Goal: Transaction & Acquisition: Subscribe to service/newsletter

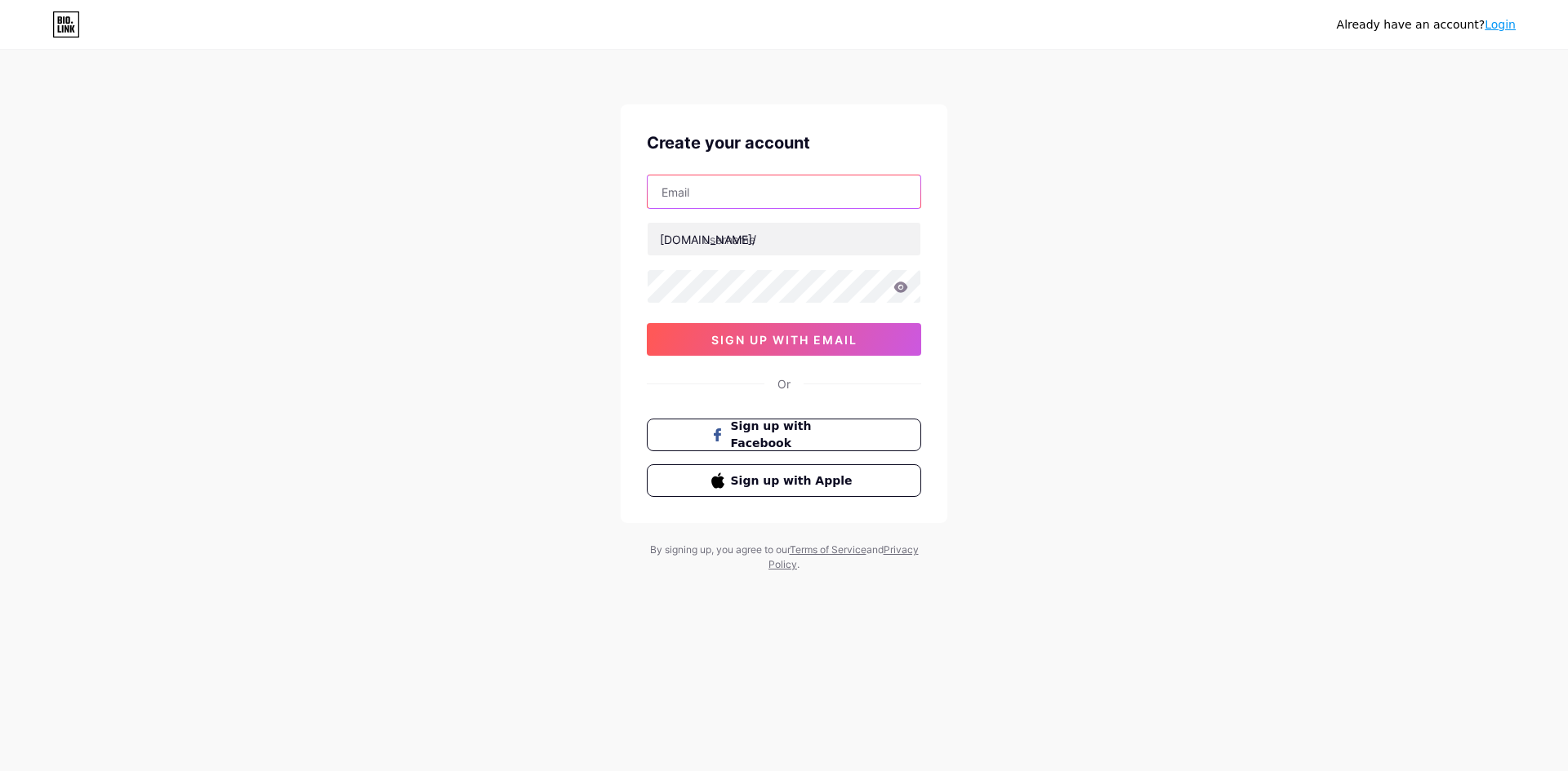
click at [773, 191] on input "text" at bounding box center [784, 192] width 273 height 33
paste input "[EMAIL_ADDRESS][DOMAIN_NAME]"
type input "[EMAIL_ADDRESS][DOMAIN_NAME]"
click at [792, 242] on input "text" at bounding box center [784, 239] width 273 height 33
type input "bbq4d"
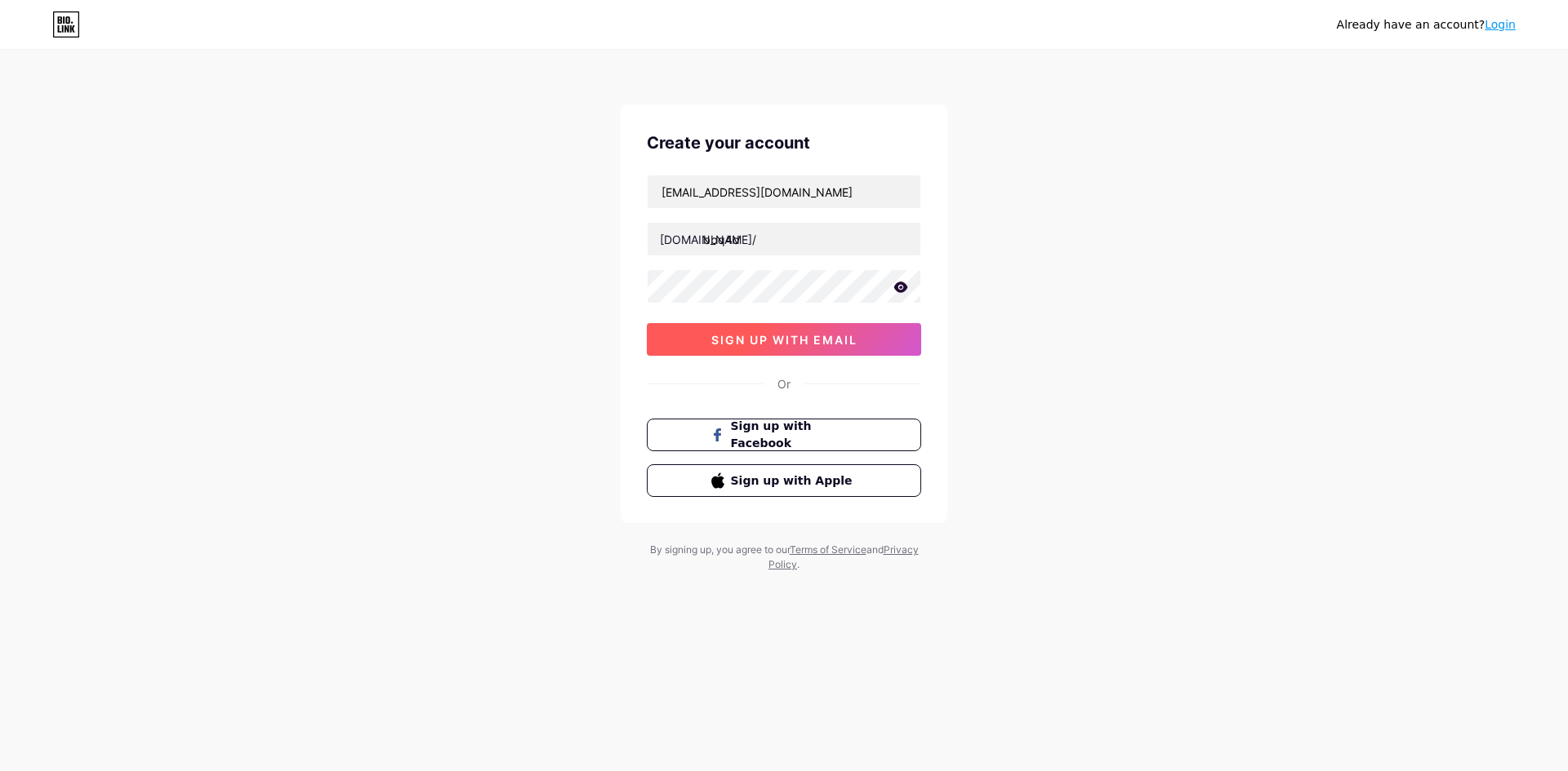
click at [816, 328] on button "sign up with email" at bounding box center [784, 340] width 275 height 33
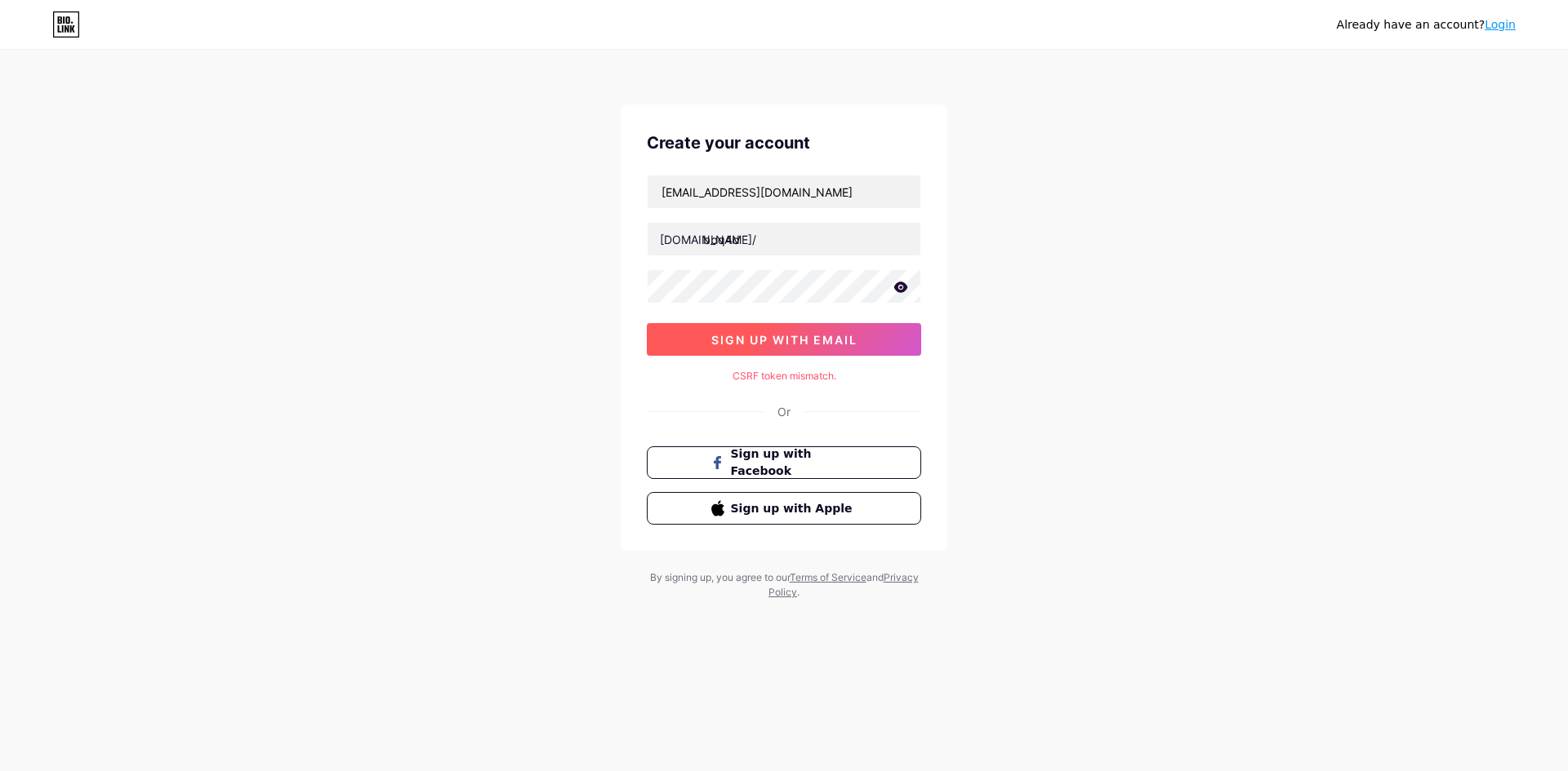
click at [756, 351] on button "sign up with email" at bounding box center [784, 340] width 275 height 33
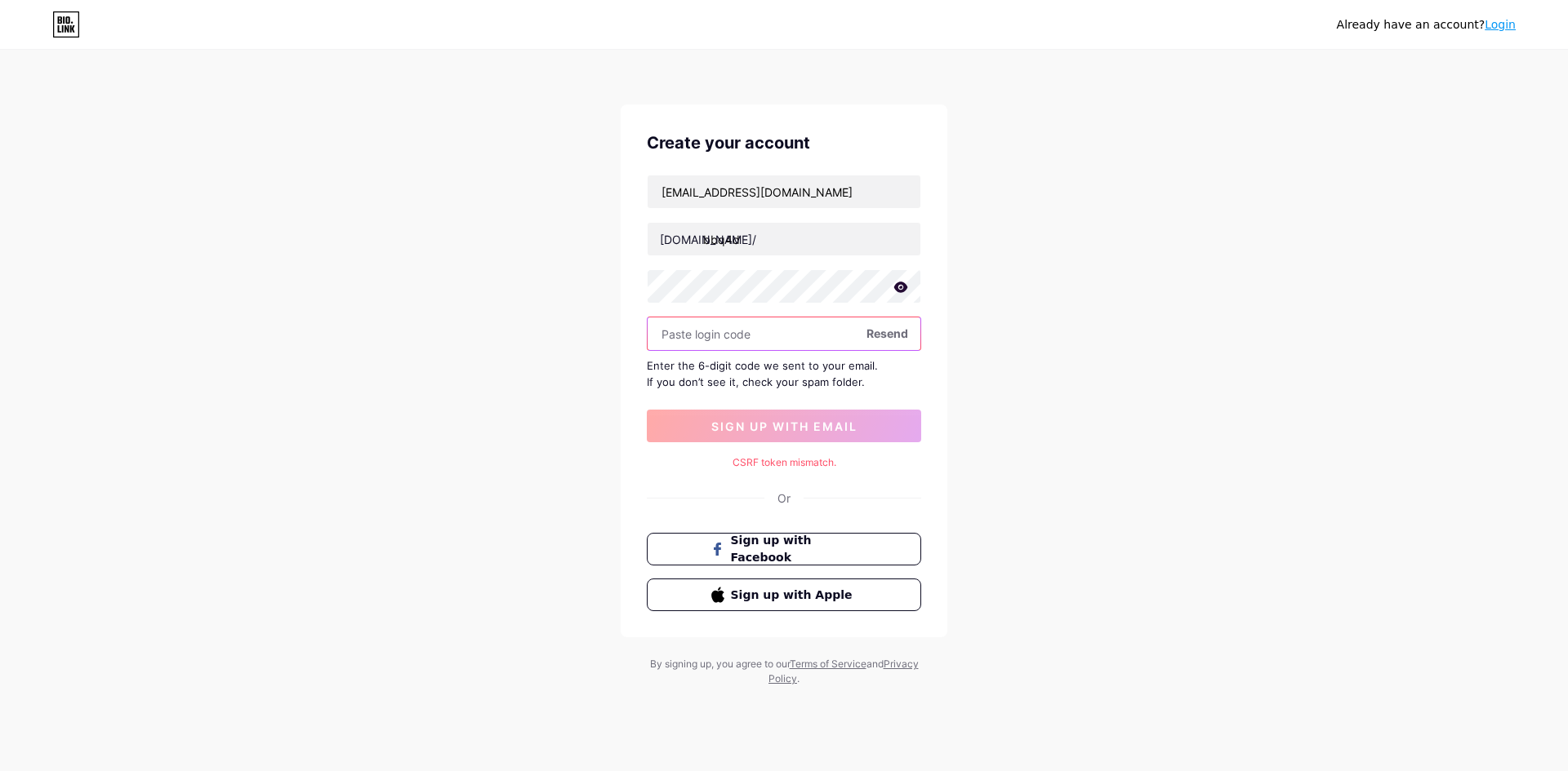
click at [808, 336] on input "text" at bounding box center [784, 334] width 273 height 33
click at [884, 329] on span "Resend" at bounding box center [887, 333] width 42 height 17
